Goal: Navigation & Orientation: Find specific page/section

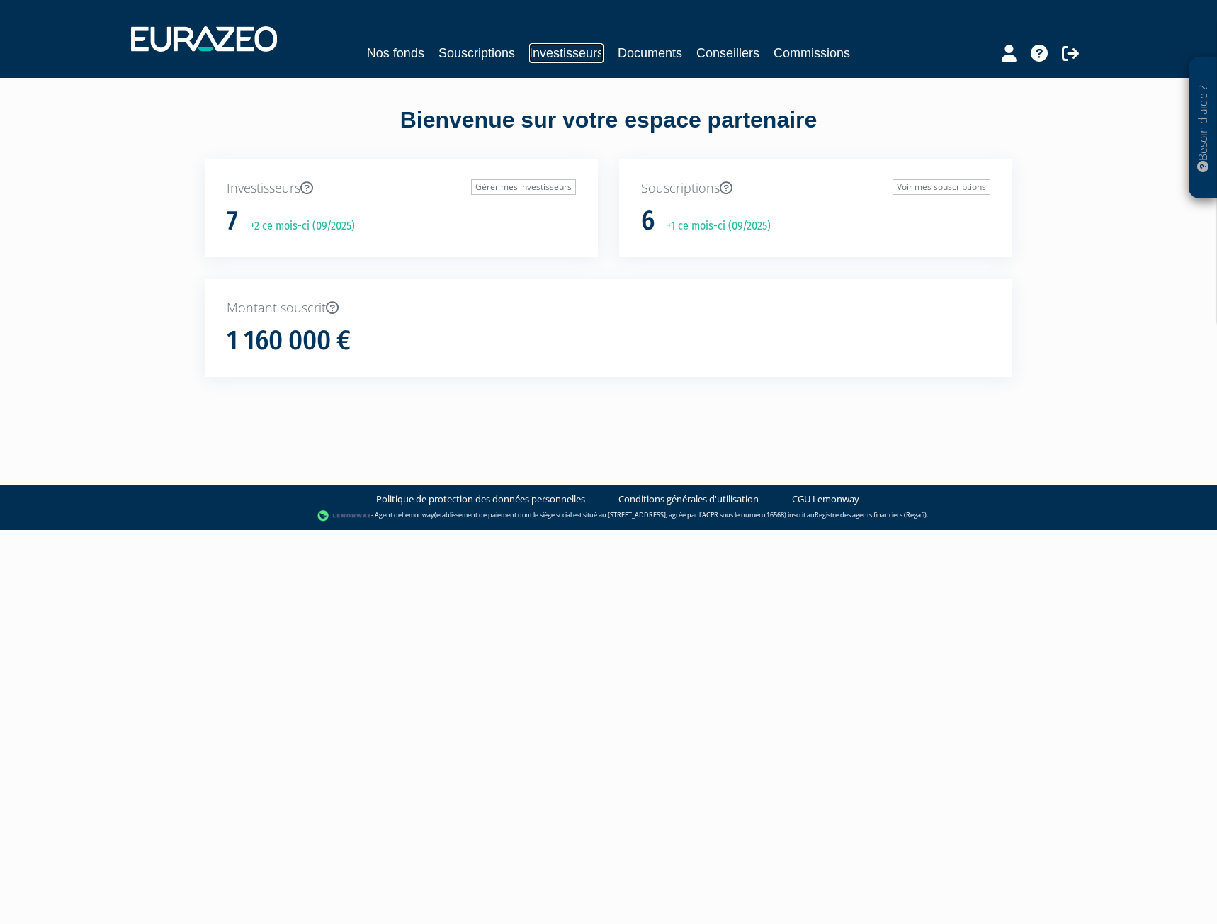
click at [570, 44] on link "Investisseurs" at bounding box center [566, 53] width 74 height 20
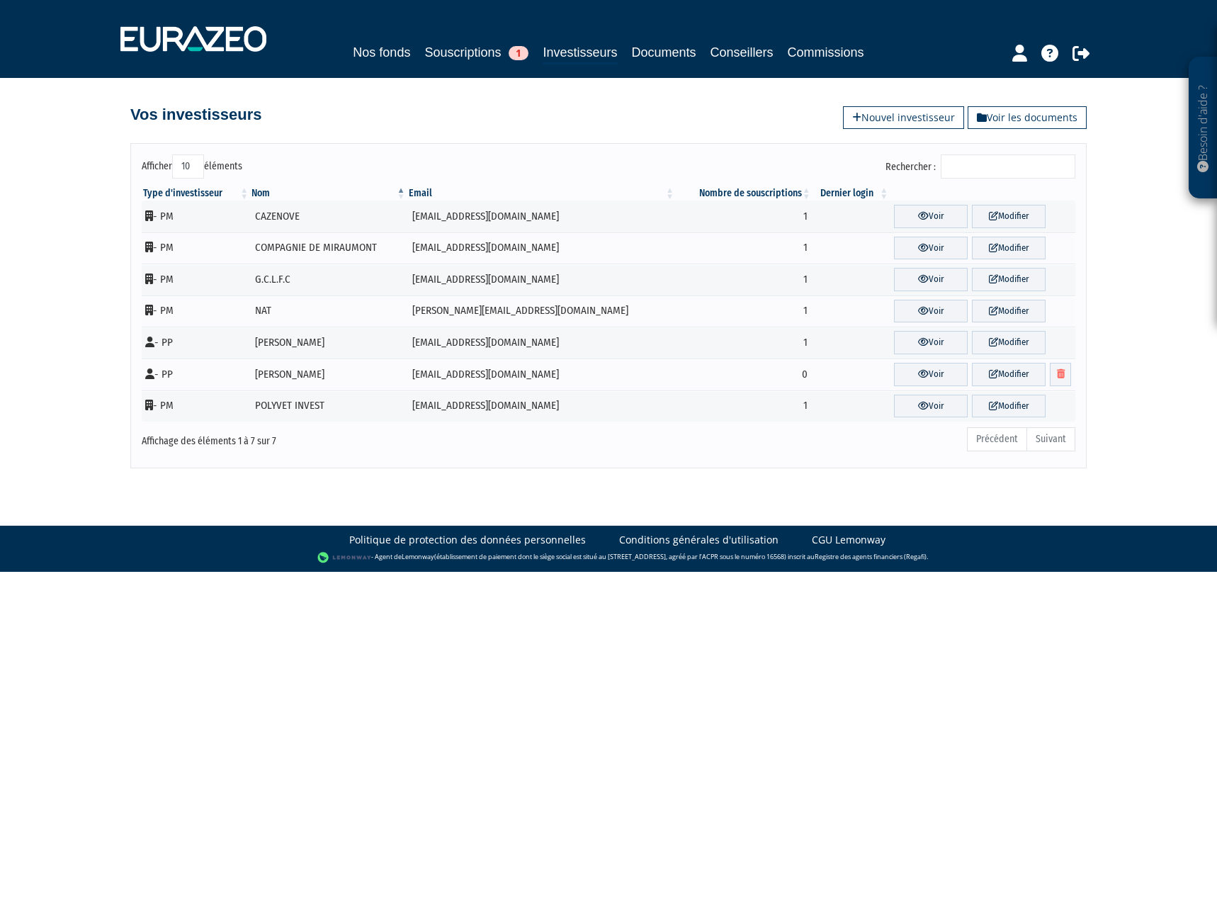
click at [473, 52] on link "Souscriptions 1" at bounding box center [476, 53] width 104 height 20
